Goal: Task Accomplishment & Management: Complete application form

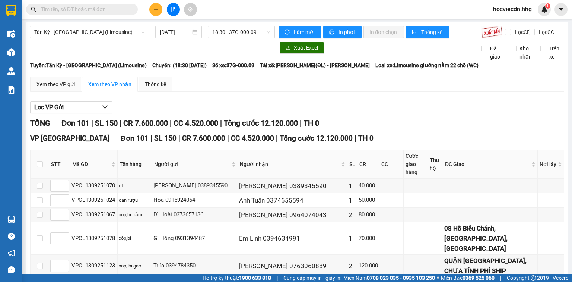
click at [156, 9] on icon "plus" at bounding box center [156, 9] width 0 height 4
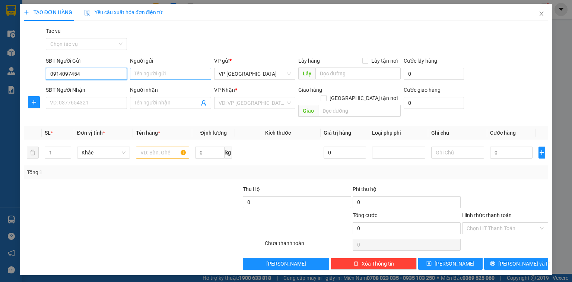
type input "0914097454"
click at [170, 79] on input "Người gửi" at bounding box center [170, 74] width 81 height 12
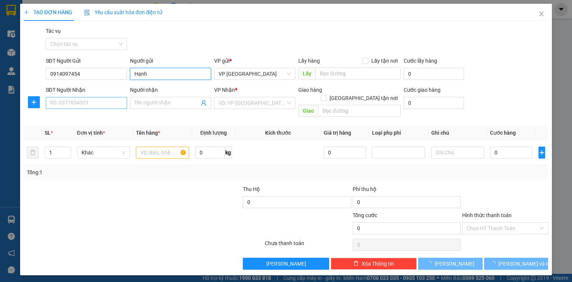
type input "Hạnh"
click at [58, 102] on input "SĐT Người Nhận" at bounding box center [86, 103] width 81 height 12
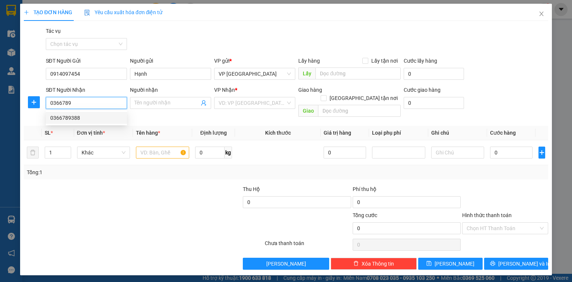
click at [69, 117] on div "0366789388" at bounding box center [86, 118] width 72 height 8
type input "0366789388"
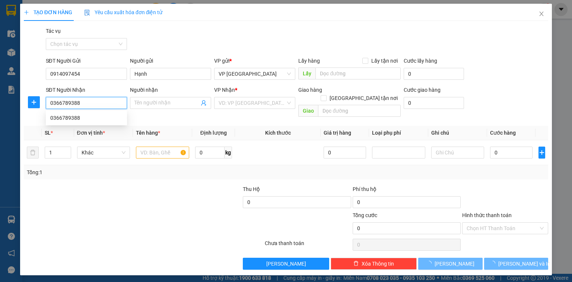
type input "Cây Xăng Hưng Chính, [GEOGRAPHIC_DATA]"
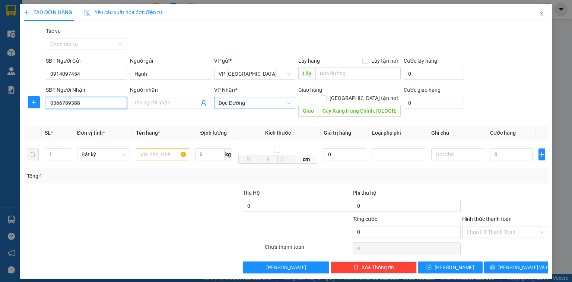
click at [277, 106] on span "Dọc Đường" at bounding box center [255, 102] width 72 height 11
type input "0366789388"
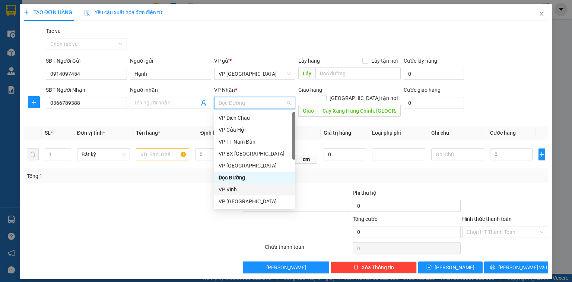
click at [244, 188] on div "VP Vinh" at bounding box center [255, 189] width 72 height 8
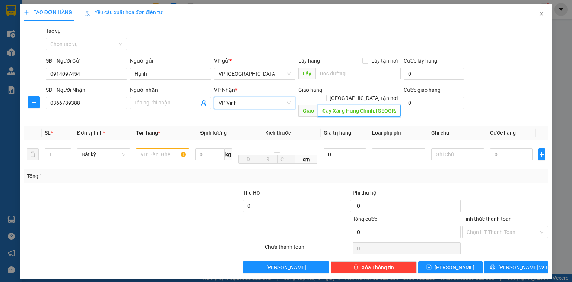
click at [395, 105] on input "Cây Xăng Hưng Chính, [GEOGRAPHIC_DATA]" at bounding box center [359, 111] width 83 height 12
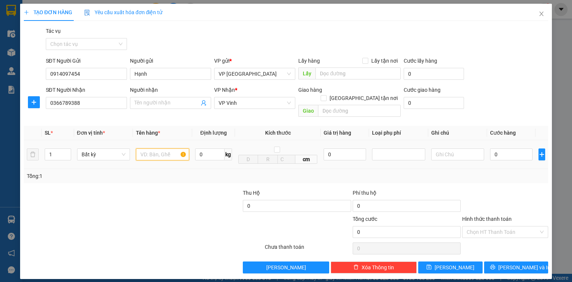
click at [171, 149] on input "text" at bounding box center [162, 154] width 53 height 12
type input "xe số"
click at [505, 149] on input "0" at bounding box center [511, 154] width 42 height 12
type input "4"
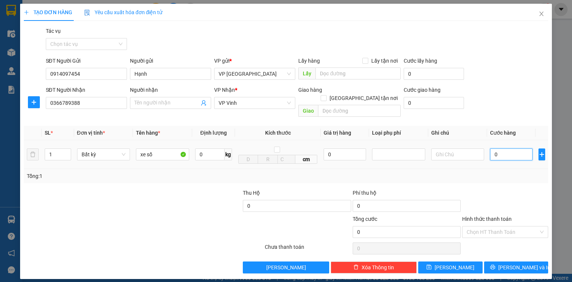
type input "4"
type input "45"
type input "450"
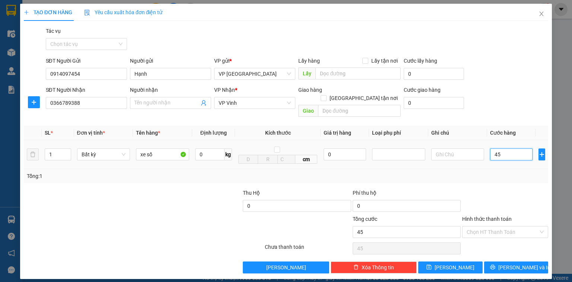
type input "450"
type input "4.500"
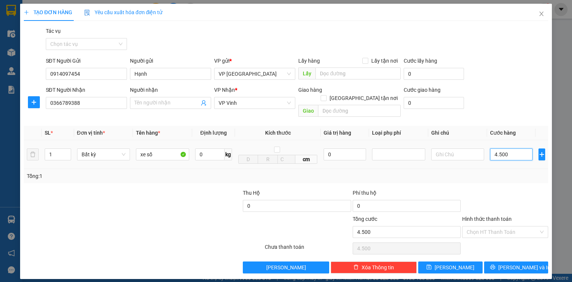
type input "45.000"
type input "450.000"
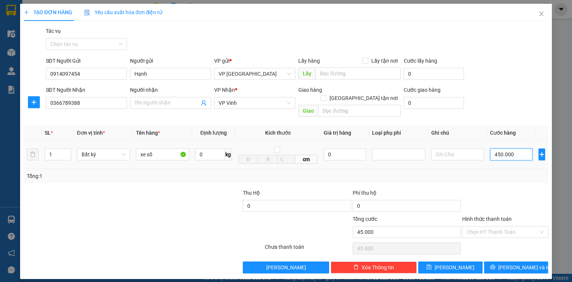
type input "450.000"
click at [521, 226] on input "Hình thức thanh toán" at bounding box center [503, 231] width 72 height 11
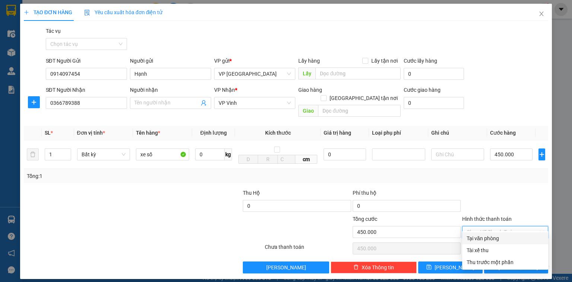
click at [515, 236] on div "Tại văn phòng" at bounding box center [505, 238] width 77 height 8
type input "0"
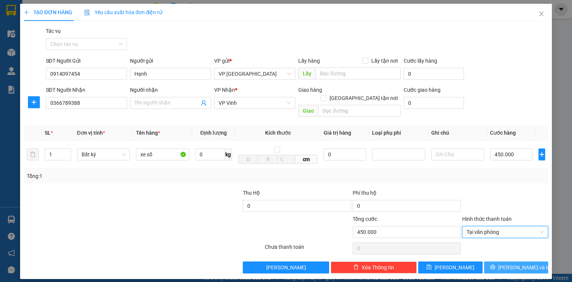
click at [509, 261] on button "[PERSON_NAME] và In" at bounding box center [516, 267] width 64 height 12
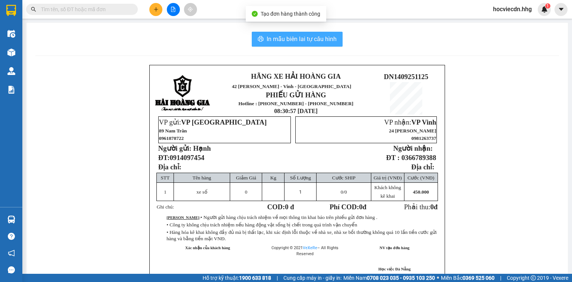
click at [306, 36] on span "In mẫu biên lai tự cấu hình" at bounding box center [302, 38] width 70 height 9
